Goal: Information Seeking & Learning: Learn about a topic

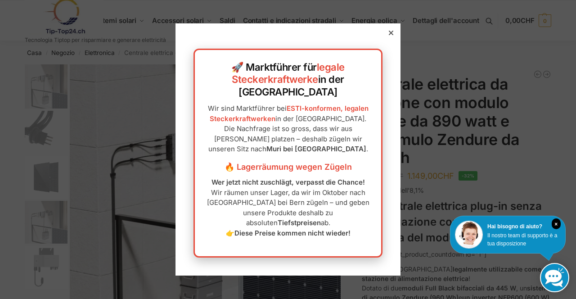
click at [521, 167] on div at bounding box center [288, 149] width 576 height 299
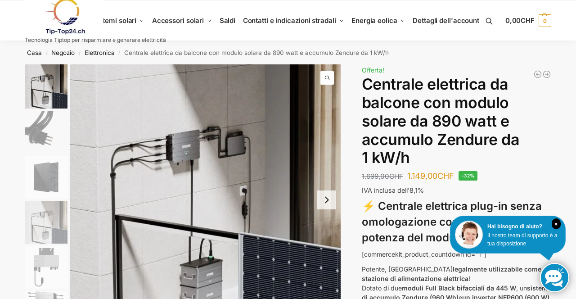
click at [125, 22] on link at bounding box center [95, 16] width 141 height 36
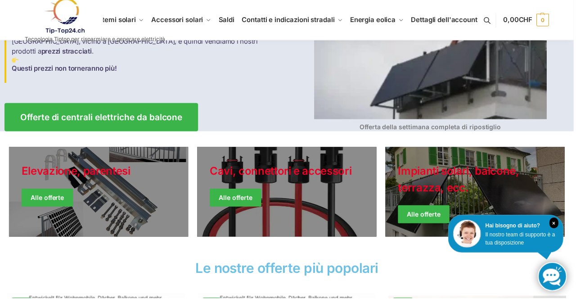
scroll to position [140, 0]
click at [451, 189] on link "Giacche invernali" at bounding box center [477, 193] width 180 height 90
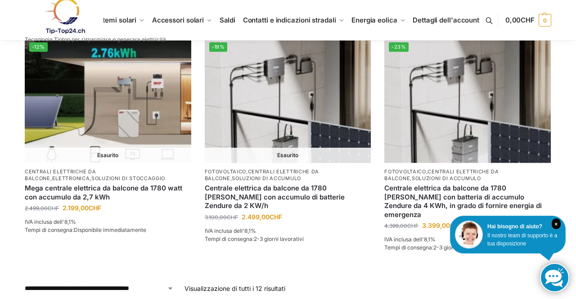
scroll to position [853, 0]
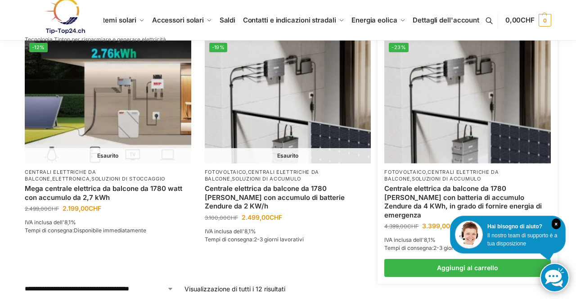
click at [484, 106] on img at bounding box center [467, 100] width 166 height 125
click at [470, 124] on img at bounding box center [467, 100] width 166 height 125
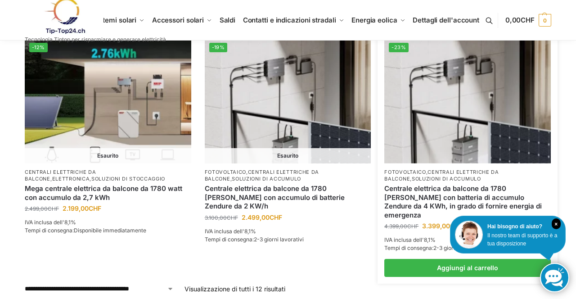
click at [514, 140] on img at bounding box center [467, 100] width 166 height 125
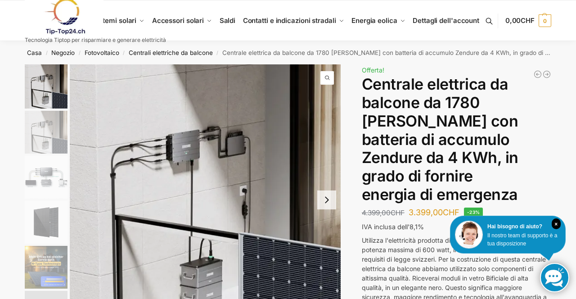
scroll to position [61, 0]
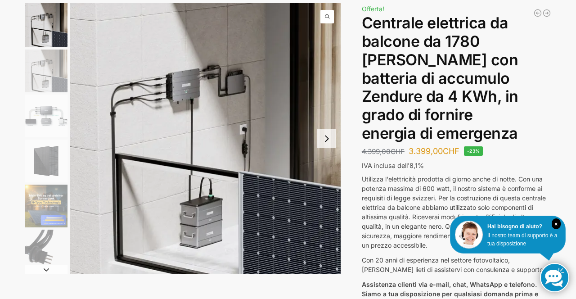
click at [44, 123] on img "3 / 11" at bounding box center [46, 115] width 43 height 43
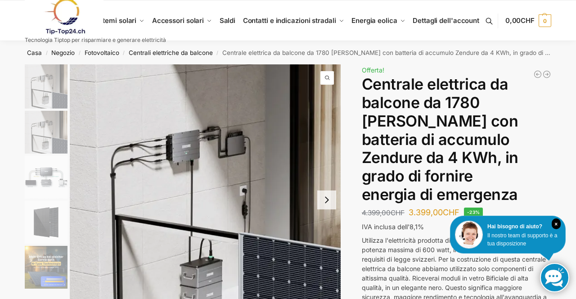
click at [57, 182] on img at bounding box center [46, 177] width 43 height 43
click at [53, 185] on img "3 / 11" at bounding box center [46, 177] width 43 height 43
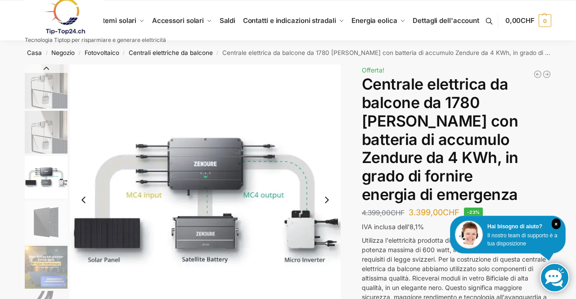
click at [56, 149] on img "2 / 11" at bounding box center [46, 132] width 43 height 43
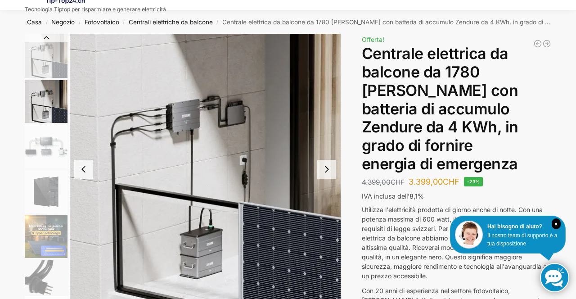
scroll to position [34, 0]
